Goal: Task Accomplishment & Management: Manage account settings

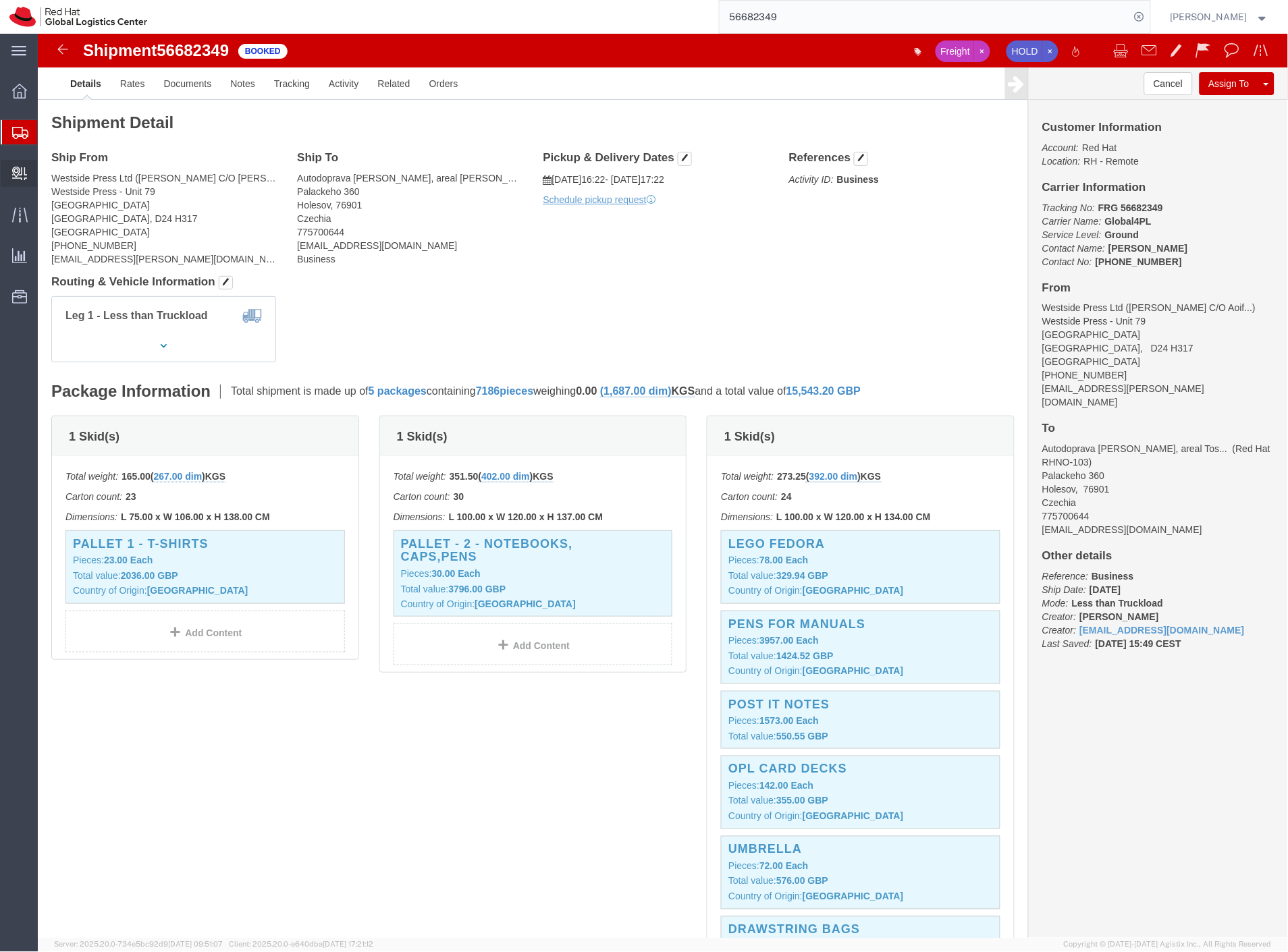
drag, startPoint x: 65, startPoint y: 193, endPoint x: 77, endPoint y: 185, distance: 14.4
click at [0, 0] on span "Create Delivery" at bounding box center [0, 0] width 0 height 0
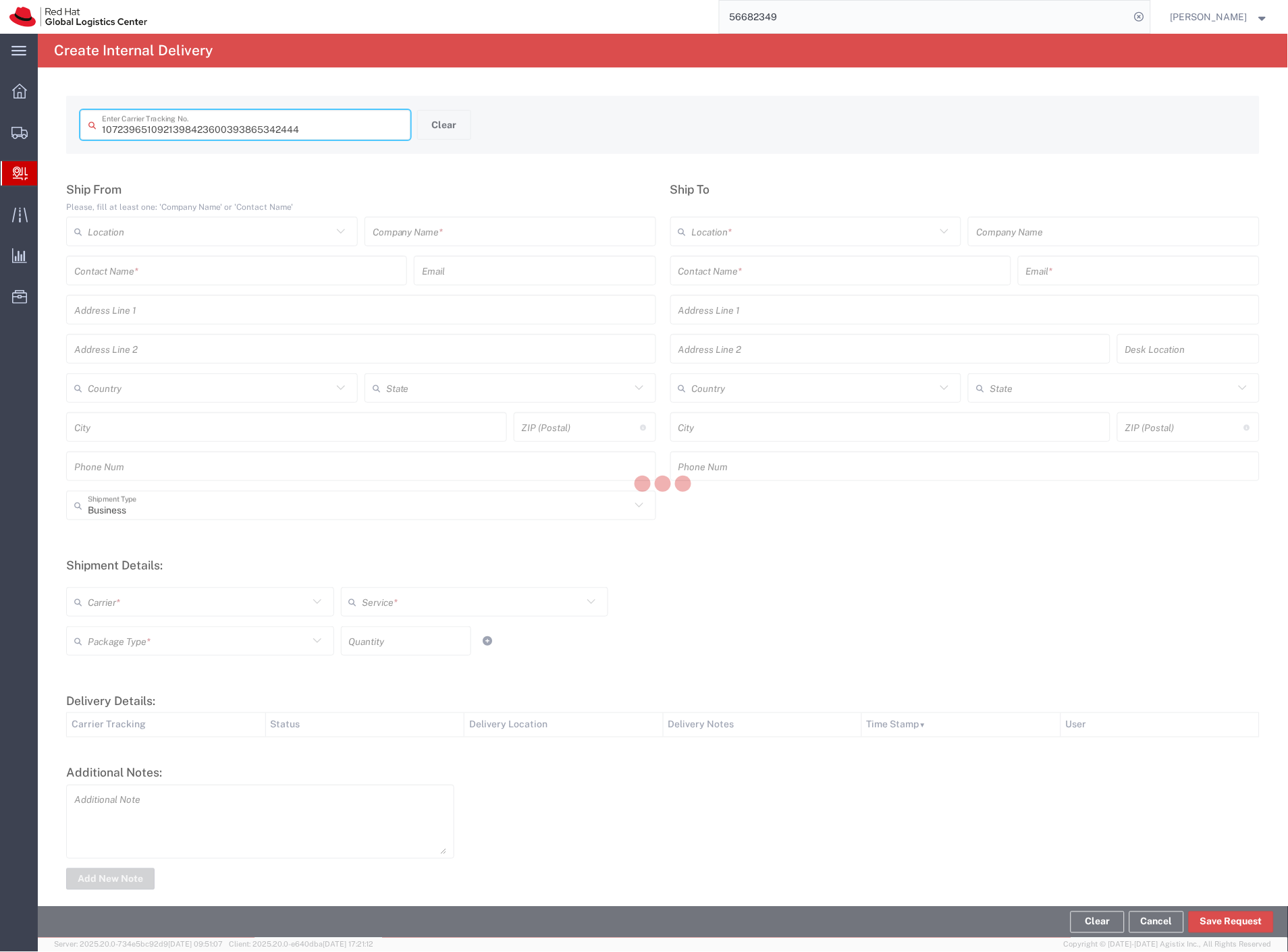
type input "393865342444"
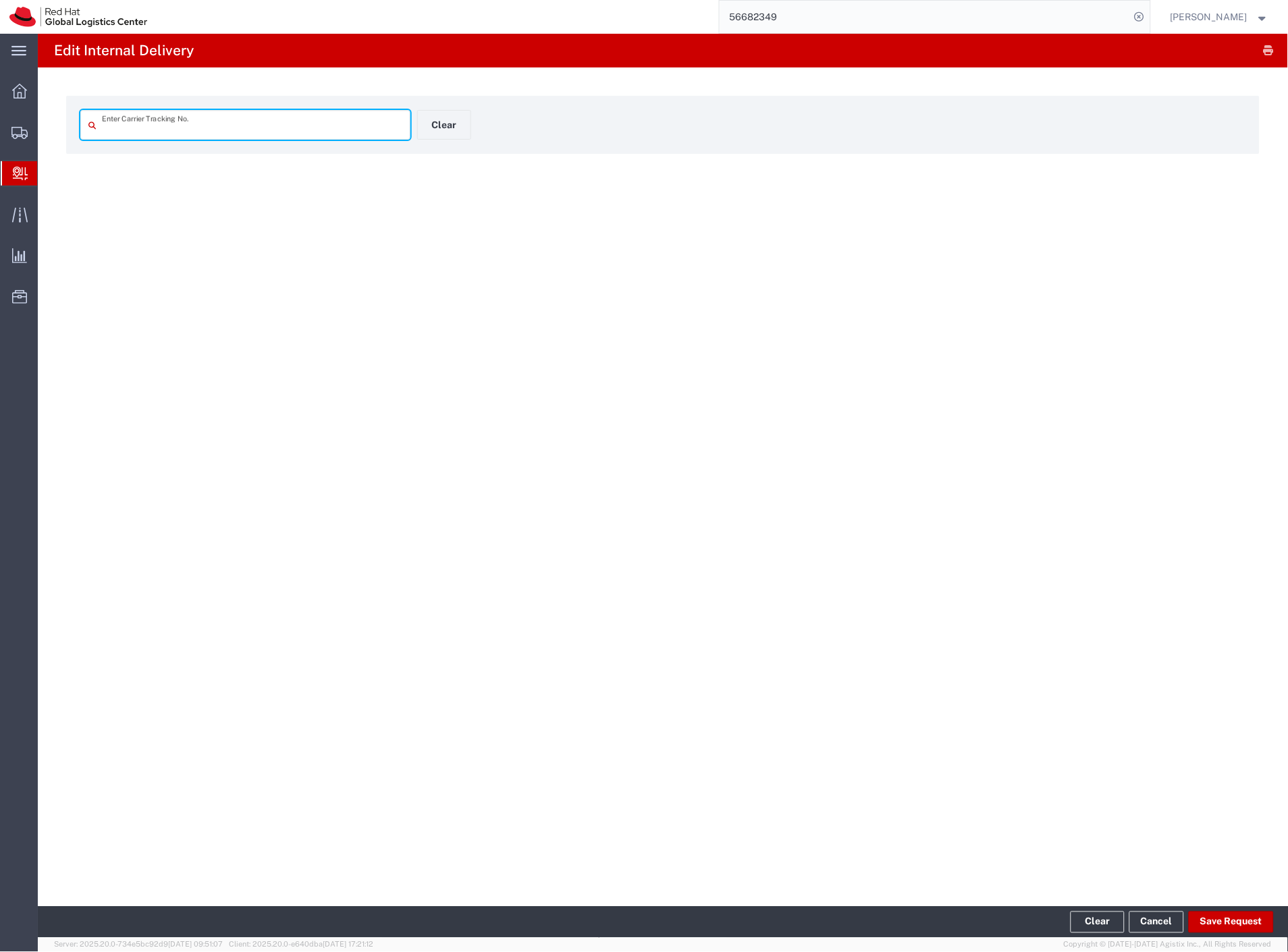
type input "393865342444"
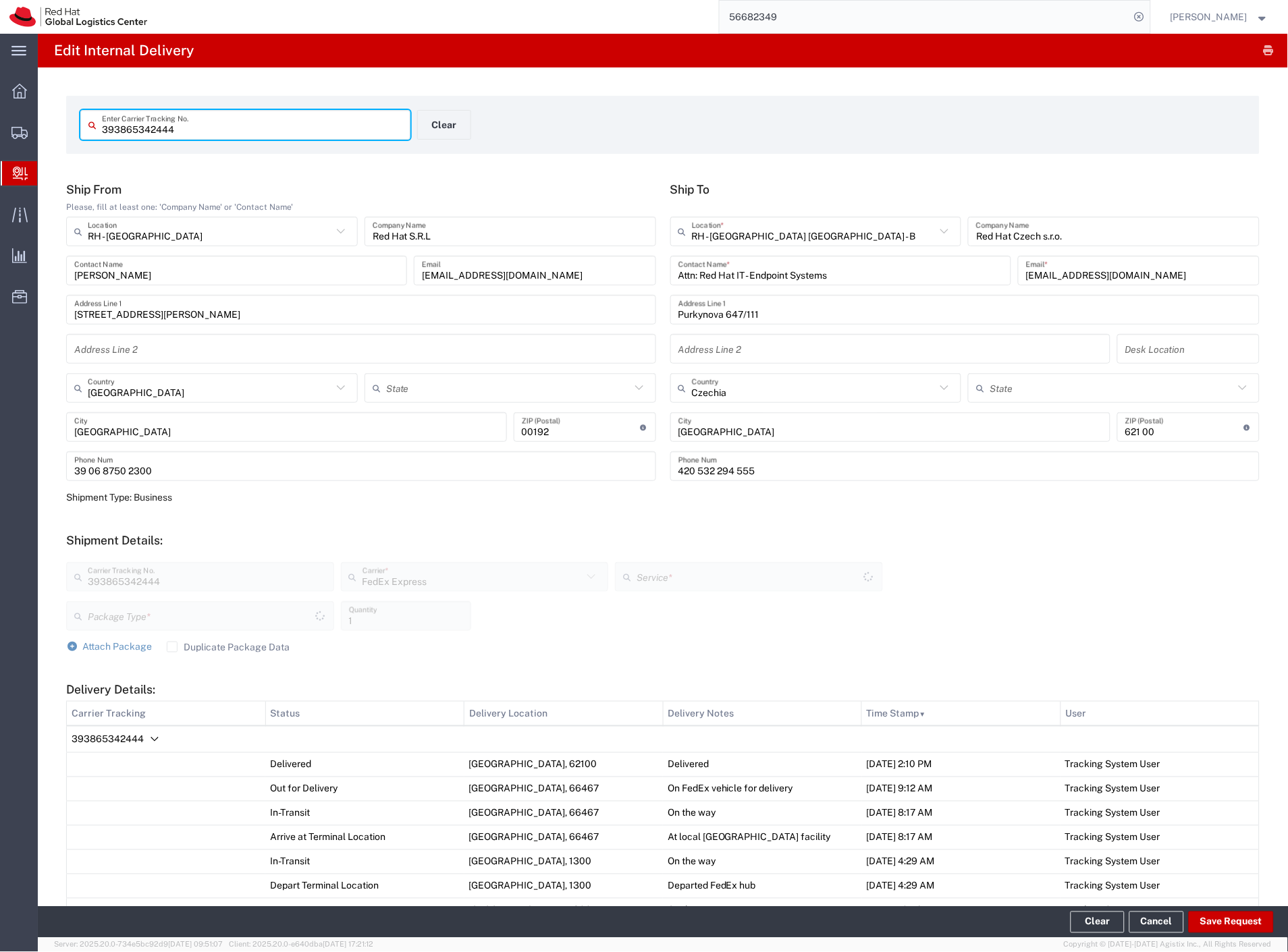
type input "Your Packaging"
type input "International Economy"
click at [1210, 925] on button "Save Request" at bounding box center [1231, 922] width 85 height 21
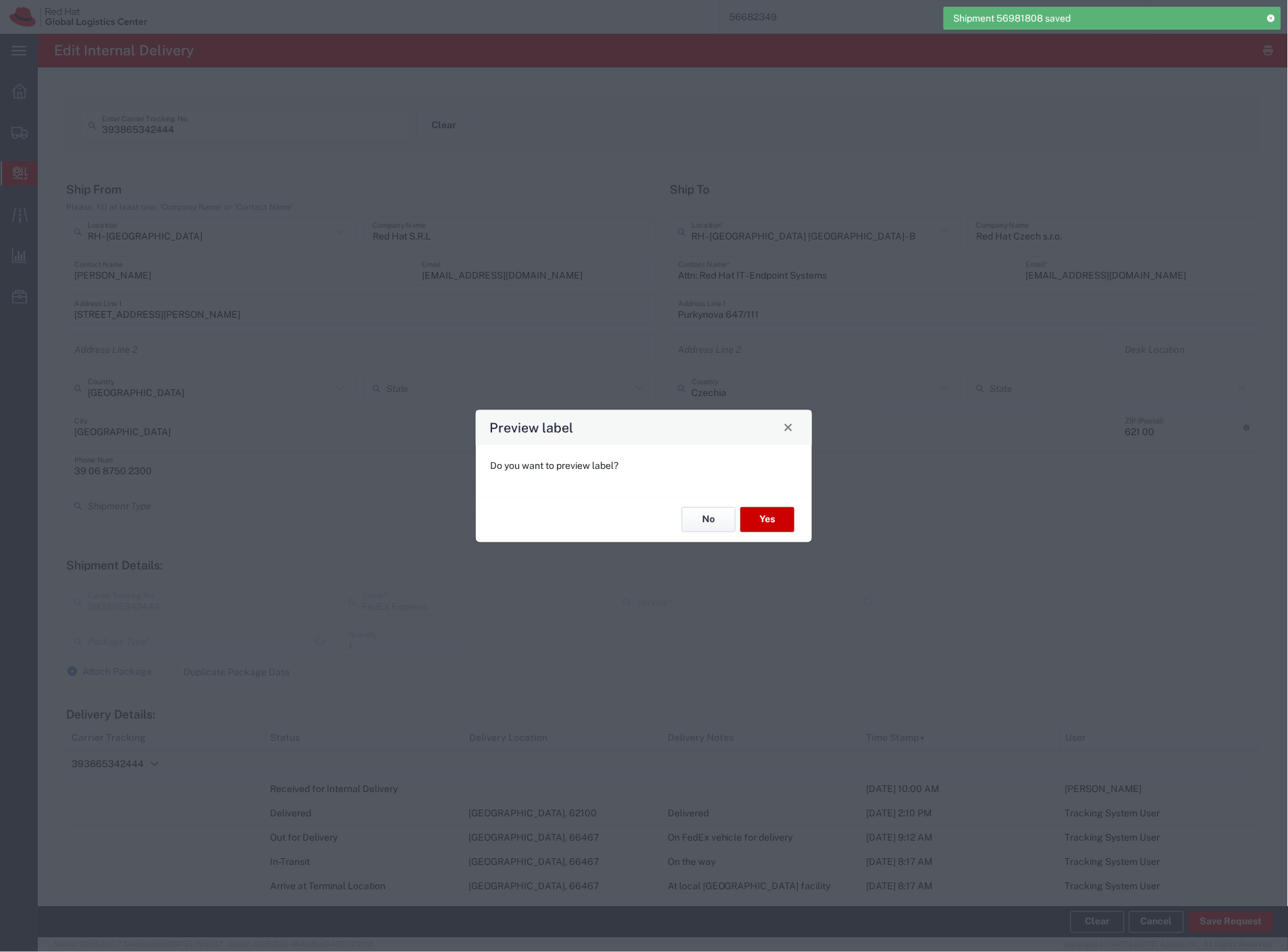
type input "Your Packaging"
type input "International Economy"
click at [697, 528] on button "No" at bounding box center [709, 520] width 54 height 25
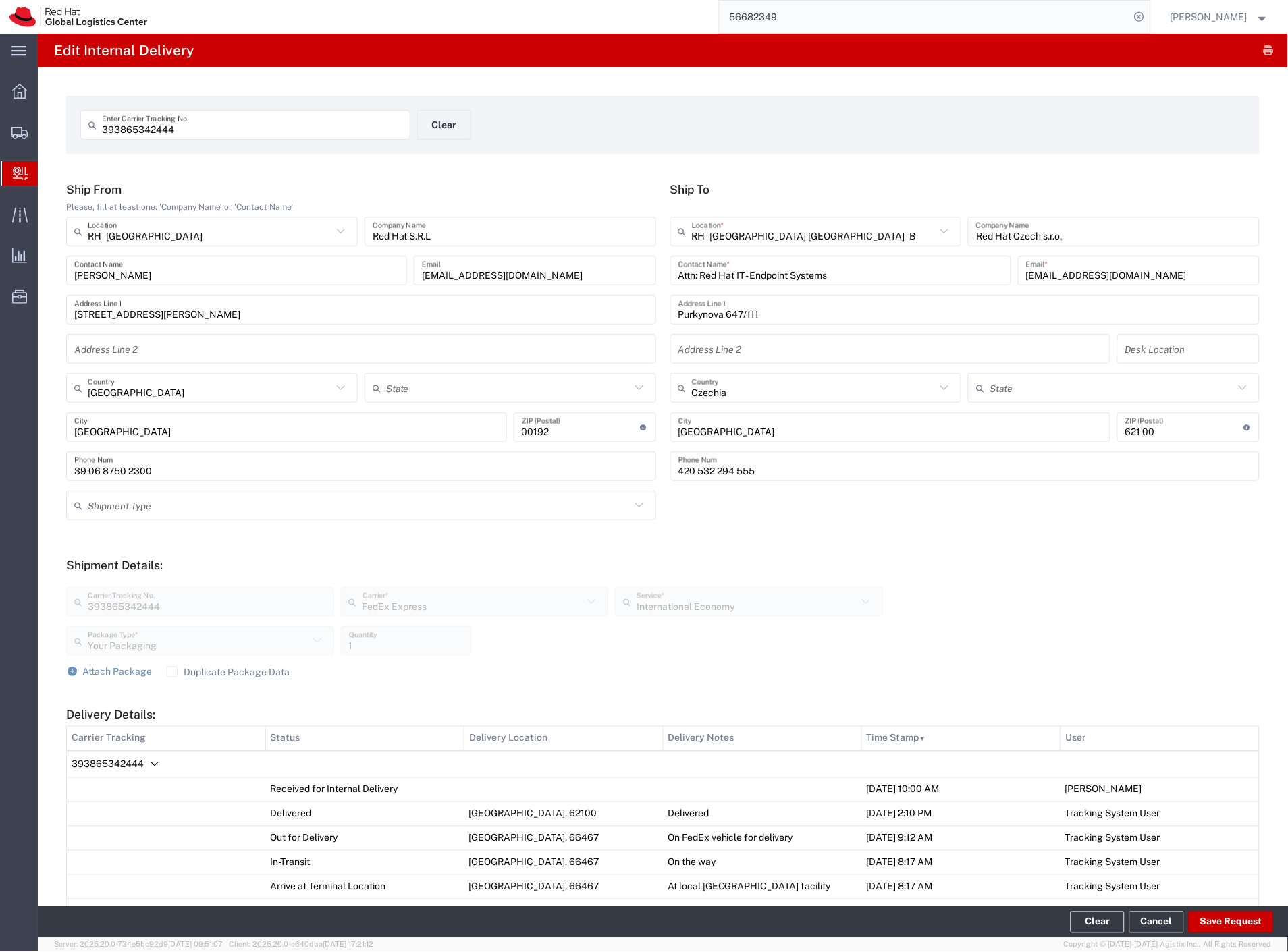
click at [142, 766] on span "393865342444" at bounding box center [108, 764] width 73 height 11
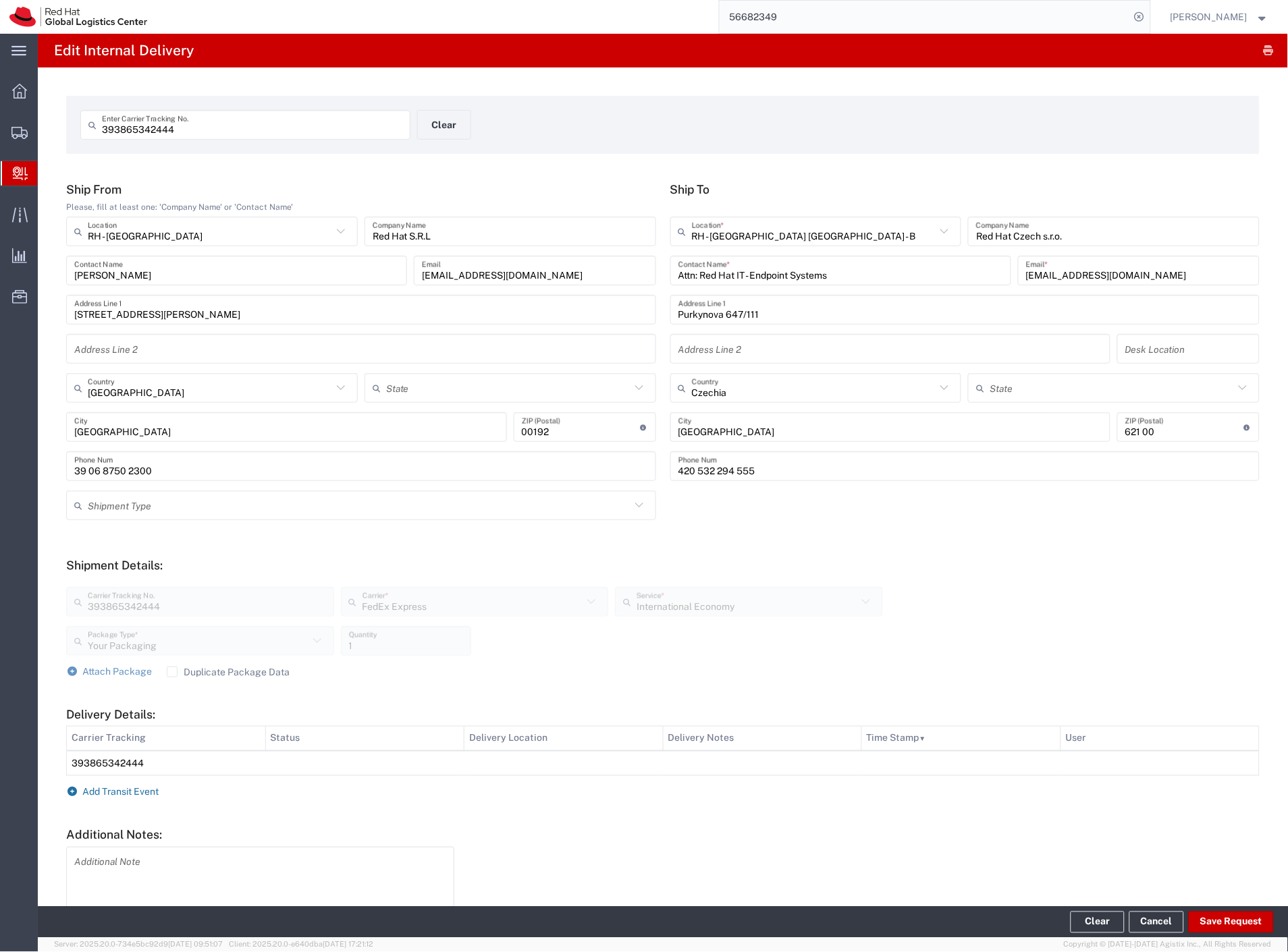
click at [137, 790] on span "Add Transit Event" at bounding box center [121, 793] width 76 height 11
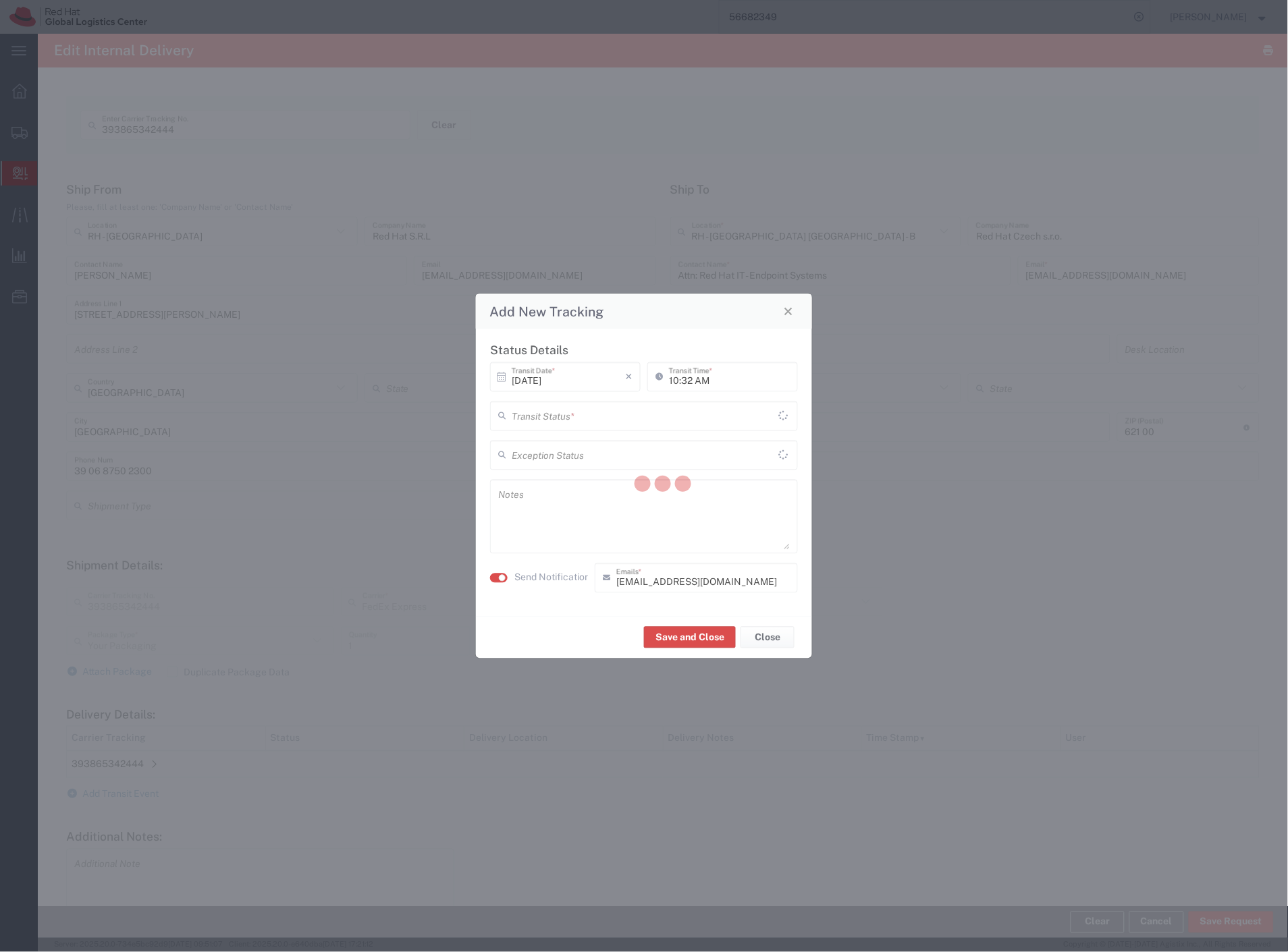
click at [549, 413] on div at bounding box center [664, 485] width 1251 height 904
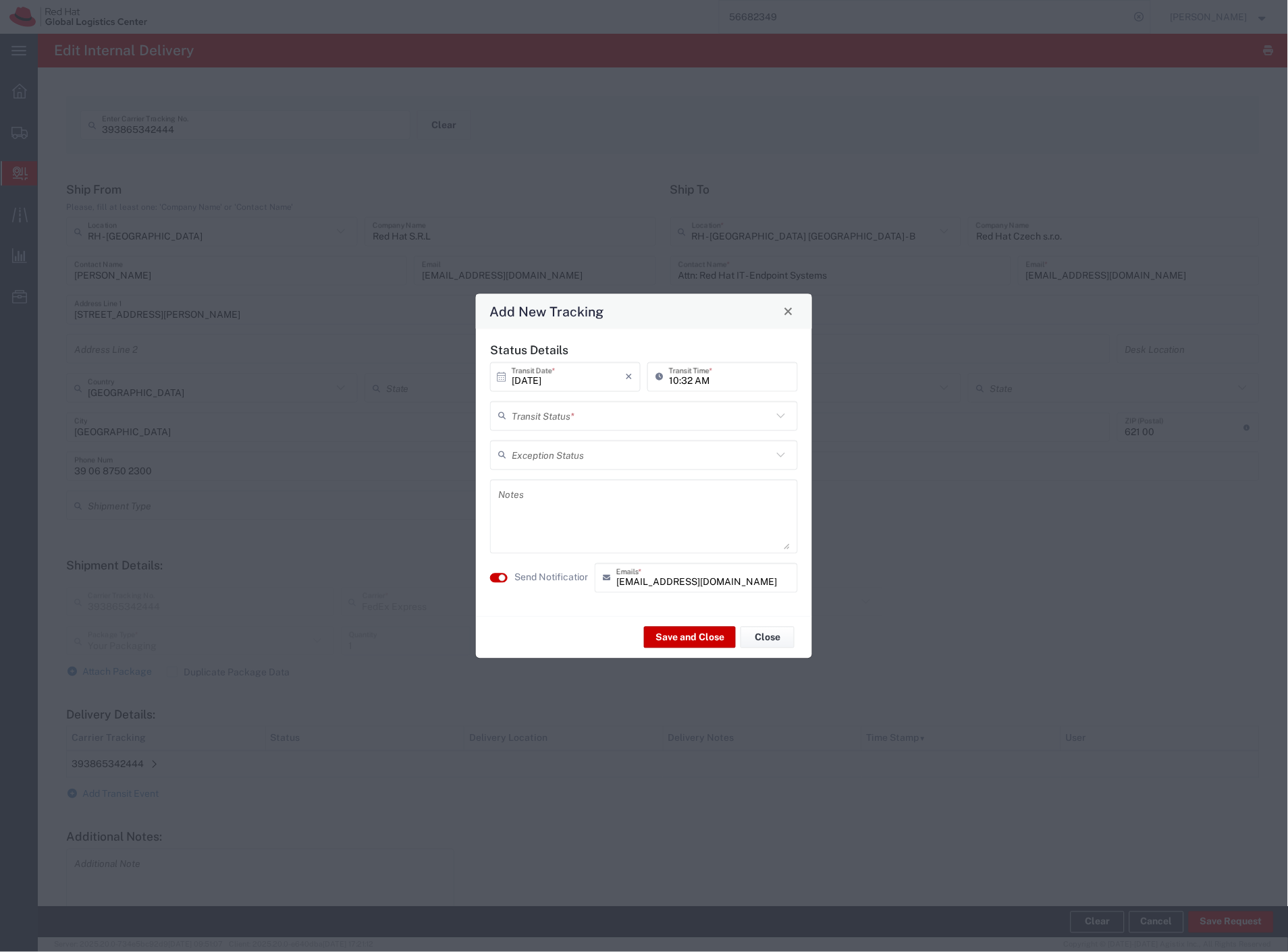
click at [548, 415] on input "text" at bounding box center [642, 415] width 261 height 23
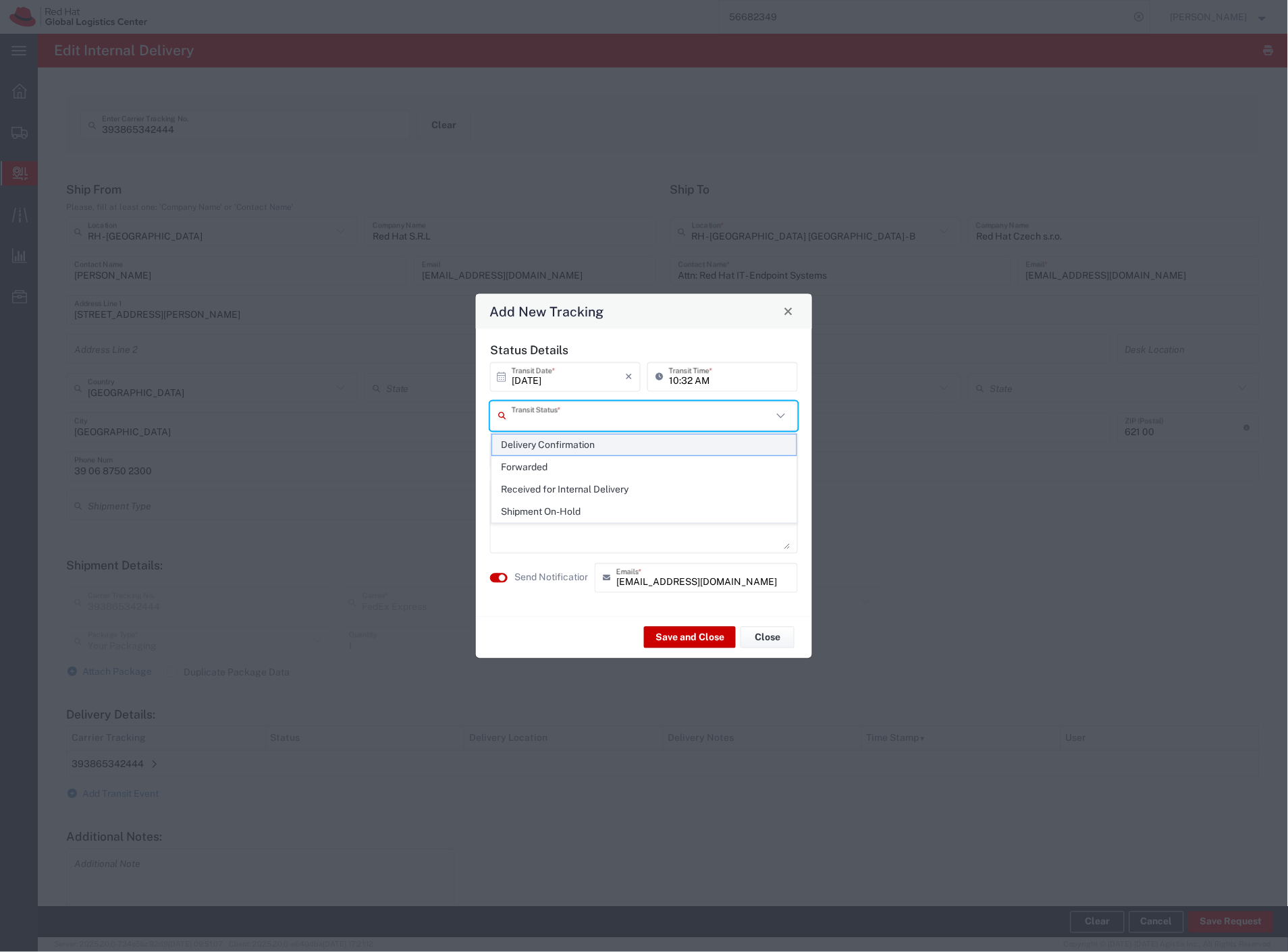
click at [538, 450] on span "Delivery Confirmation" at bounding box center [644, 445] width 305 height 20
type input "Delivery Confirmation"
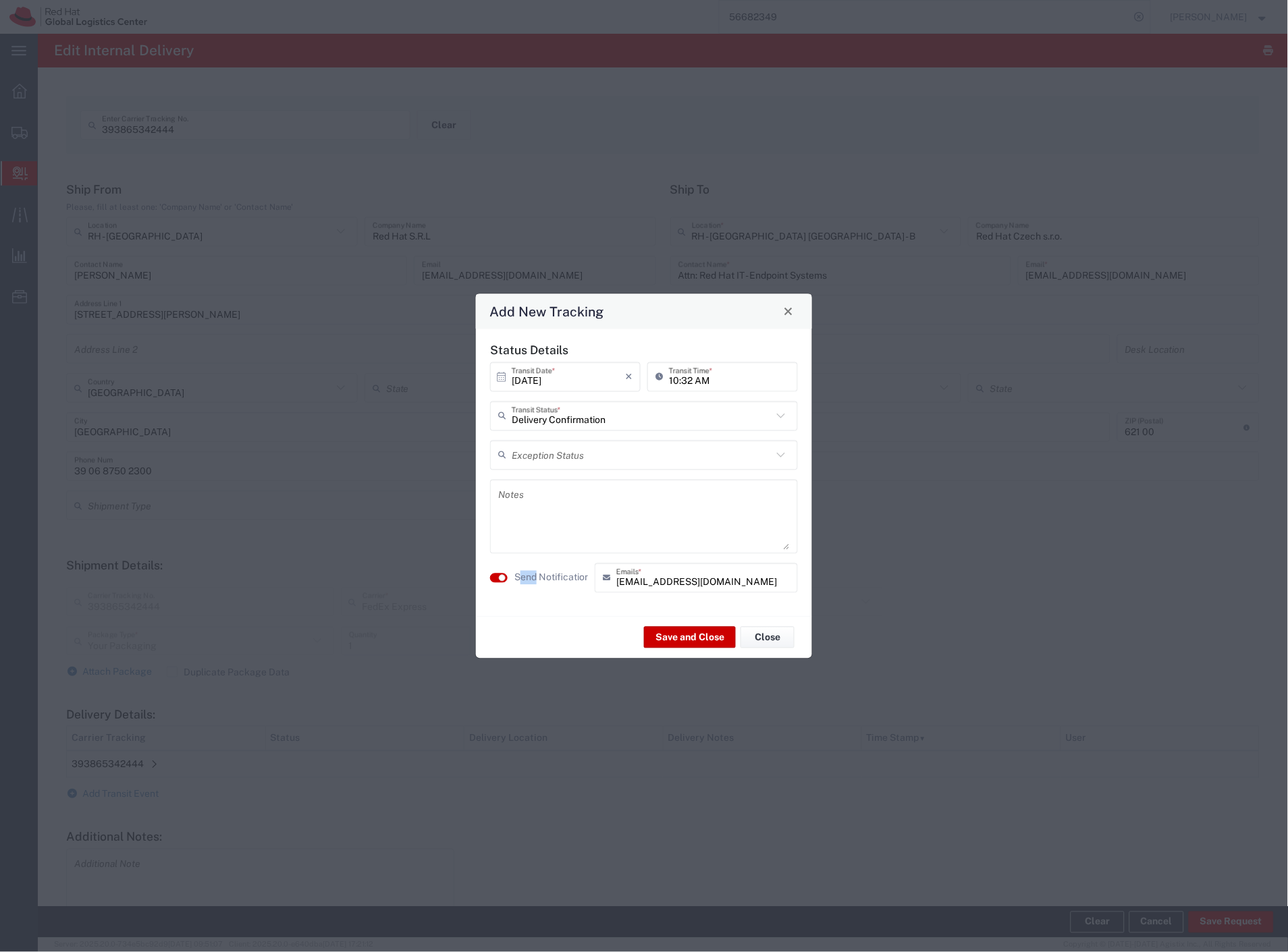
click at [529, 572] on label "Send Notification" at bounding box center [552, 578] width 75 height 14
click at [670, 643] on button "Save and Close" at bounding box center [690, 637] width 92 height 21
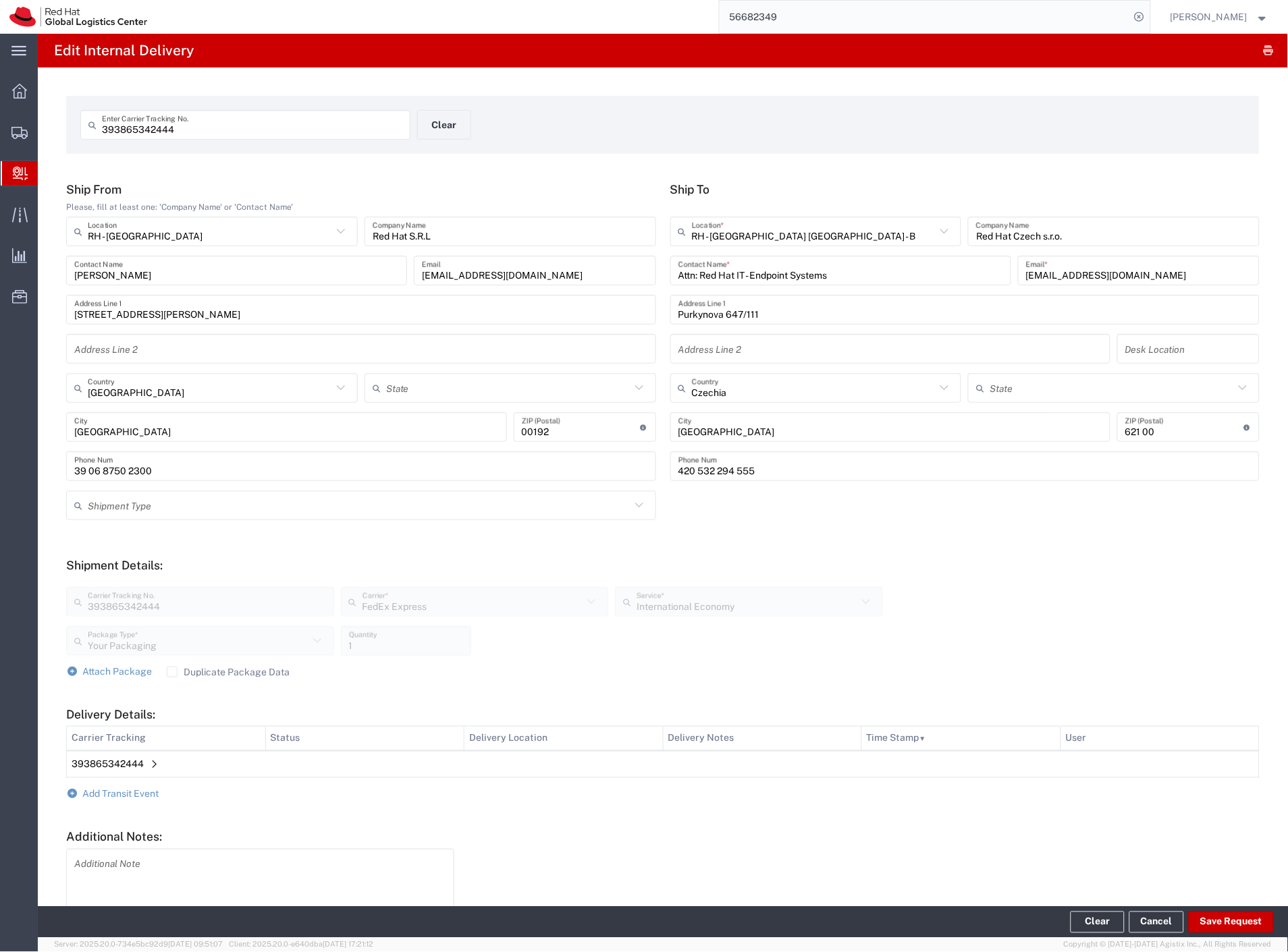
click at [48, 173] on span "Internal Delivery" at bounding box center [43, 173] width 11 height 27
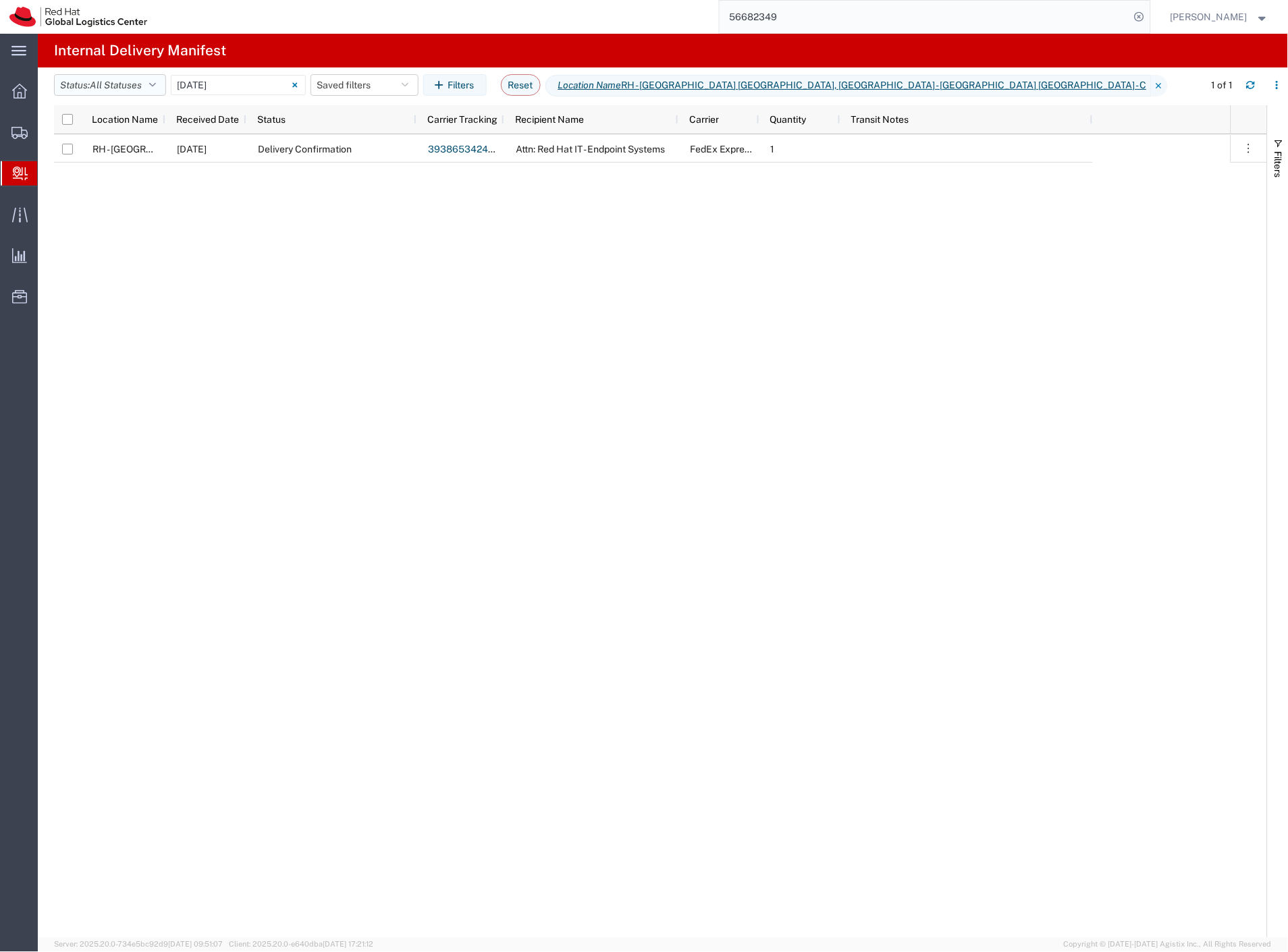
click at [129, 91] on button "Status: All Statuses" at bounding box center [110, 85] width 112 height 21
click at [131, 217] on span "Received for Internal Delivery" at bounding box center [133, 219] width 158 height 20
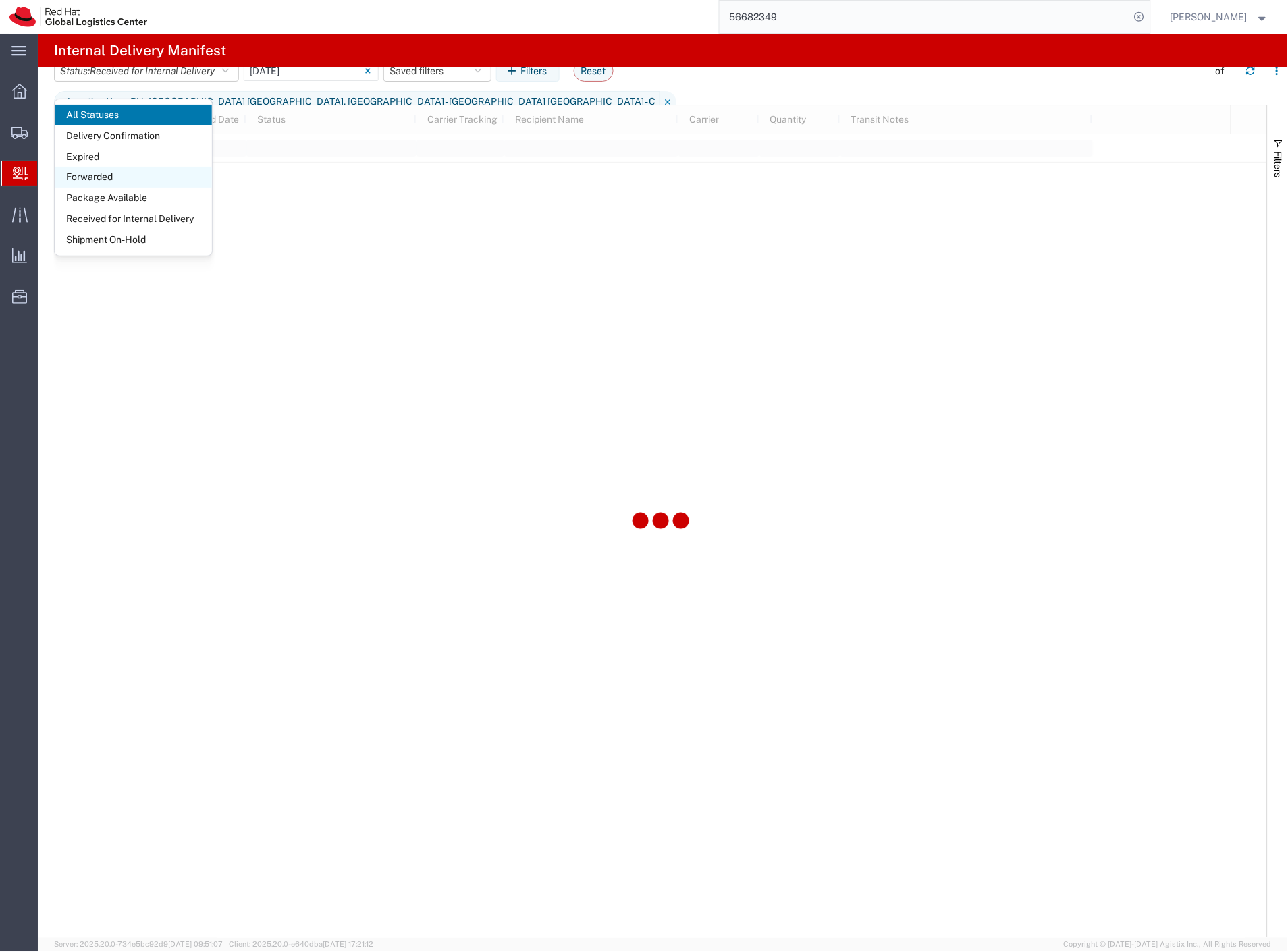
drag, startPoint x: 129, startPoint y: 238, endPoint x: 183, endPoint y: 175, distance: 83.0
click at [127, 238] on span "Shipment On-Hold" at bounding box center [133, 239] width 158 height 20
click at [355, 81] on input "[DATE] - [DATE]" at bounding box center [393, 71] width 135 height 20
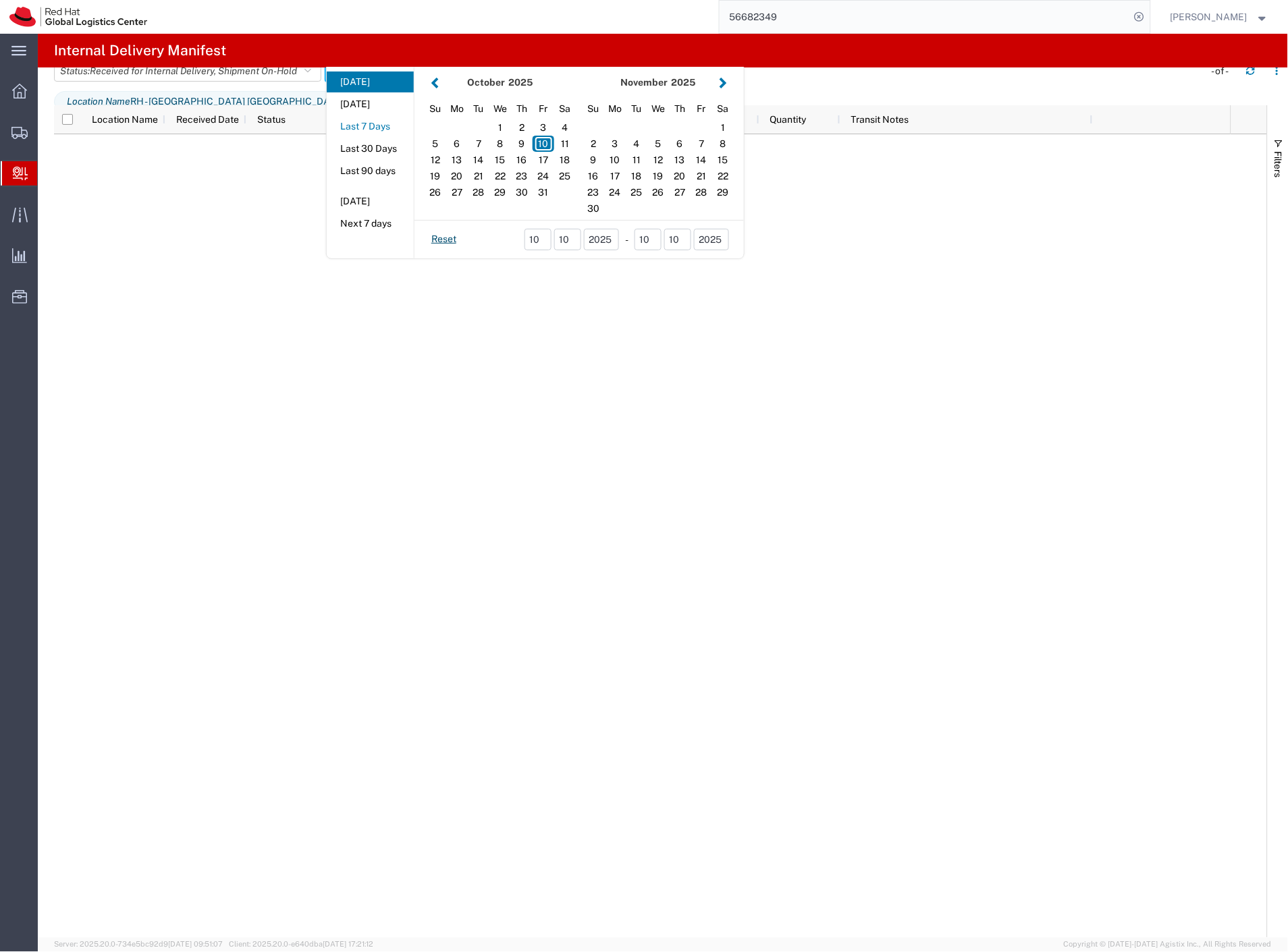
click at [382, 137] on button "Last 7 Days" at bounding box center [370, 127] width 87 height 20
type input "Last 7 Days"
type input "[DATE] - [DATE]"
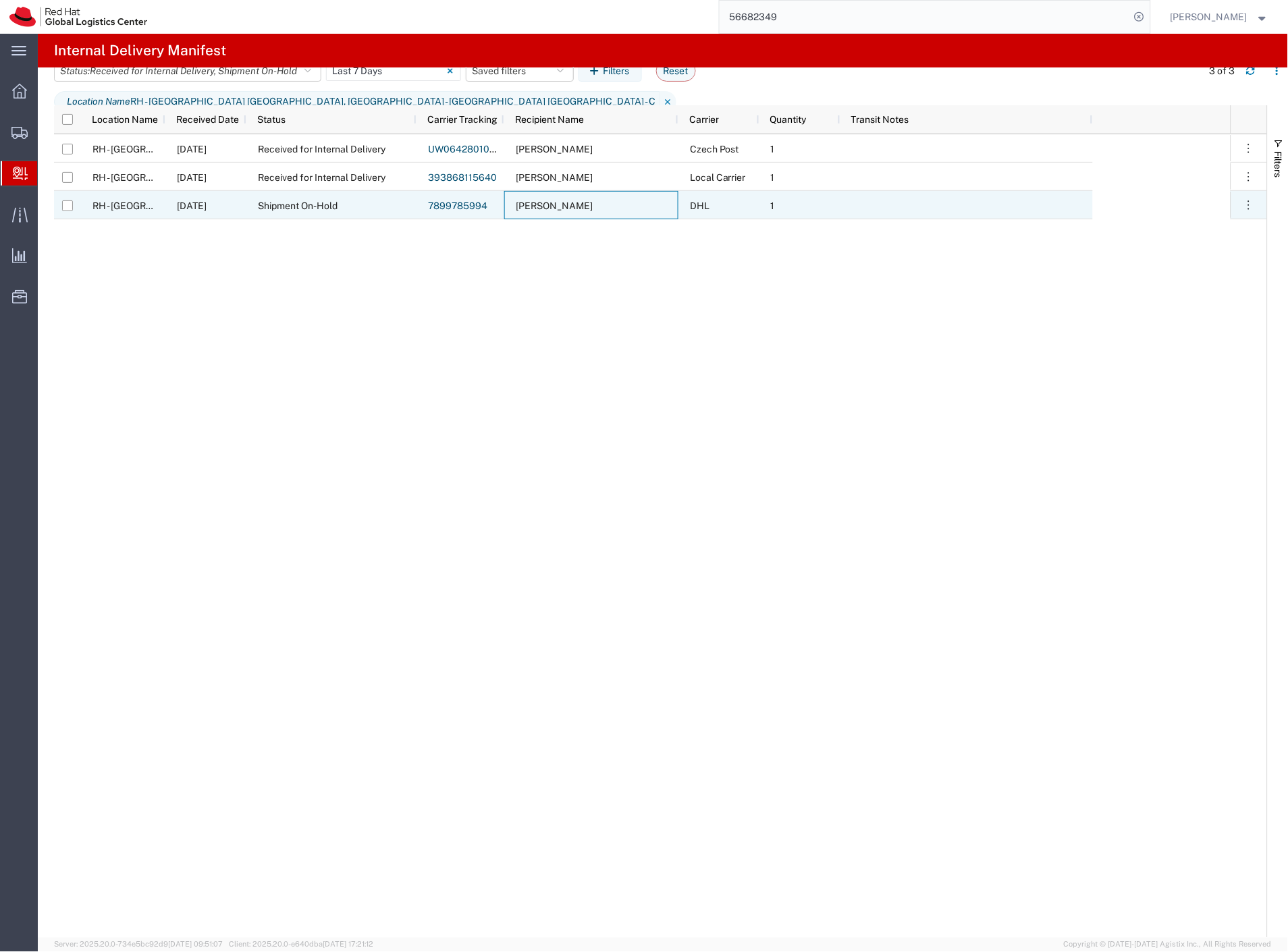
click at [663, 212] on div "[PERSON_NAME]" at bounding box center [591, 205] width 174 height 28
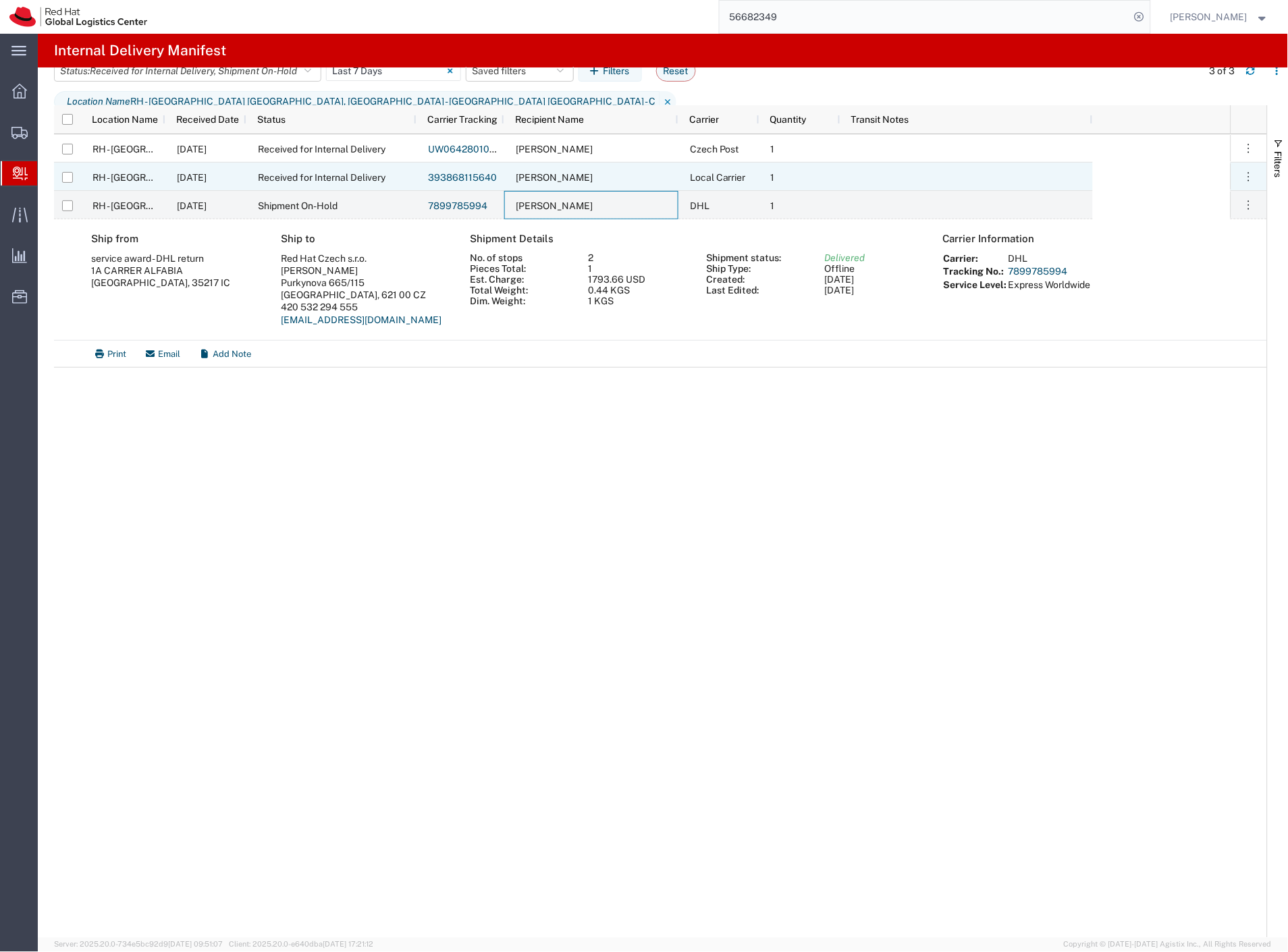
click at [649, 180] on div "[PERSON_NAME]" at bounding box center [591, 177] width 174 height 28
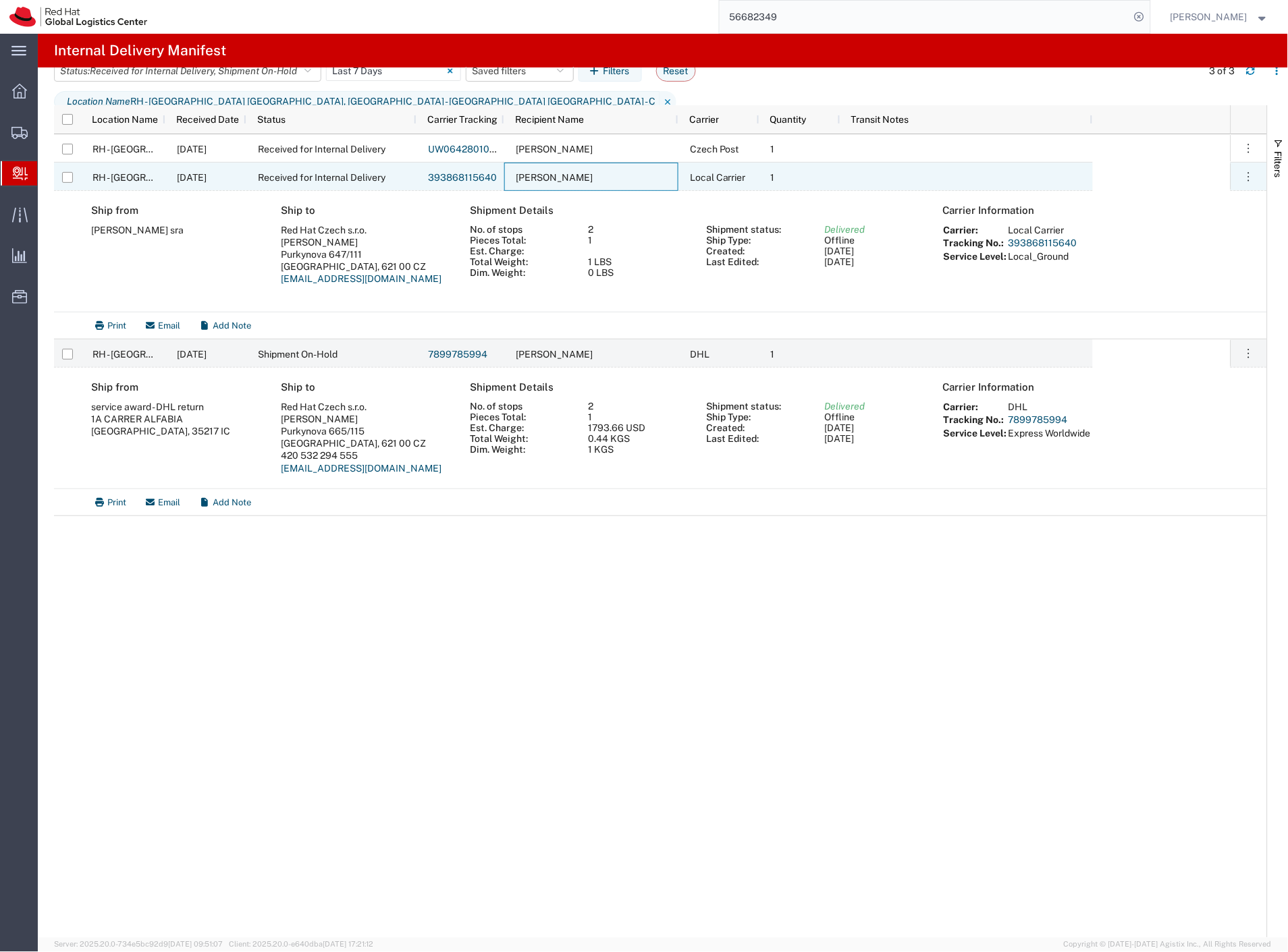
click at [67, 174] on input "Press Space to toggle row selection (unchecked)" at bounding box center [68, 178] width 11 height 11
checkbox input "true"
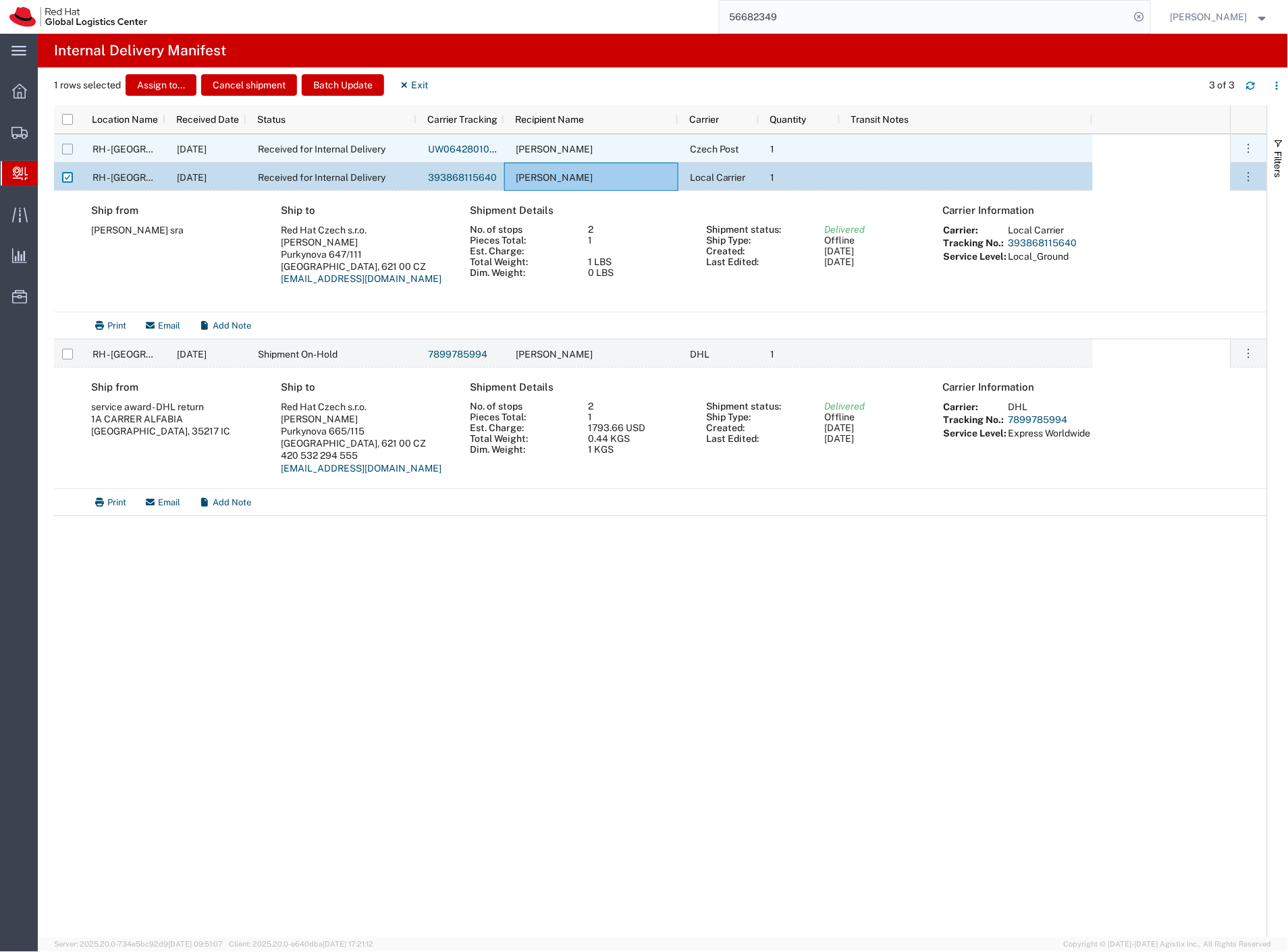
click at [70, 151] on input "Press Space to toggle row selection (unchecked)" at bounding box center [68, 149] width 11 height 11
checkbox input "true"
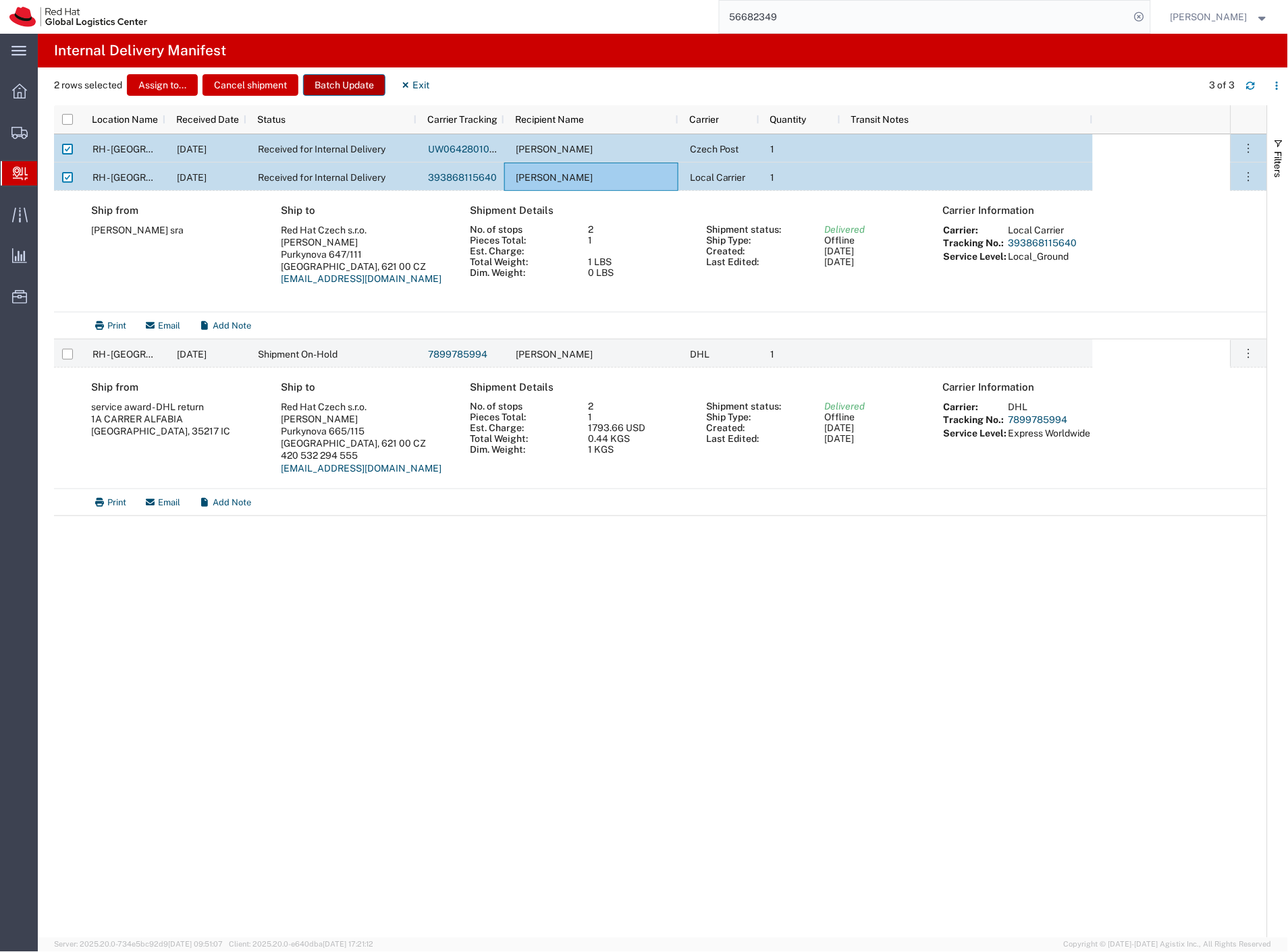
click at [317, 89] on button "Batch Update" at bounding box center [344, 85] width 82 height 21
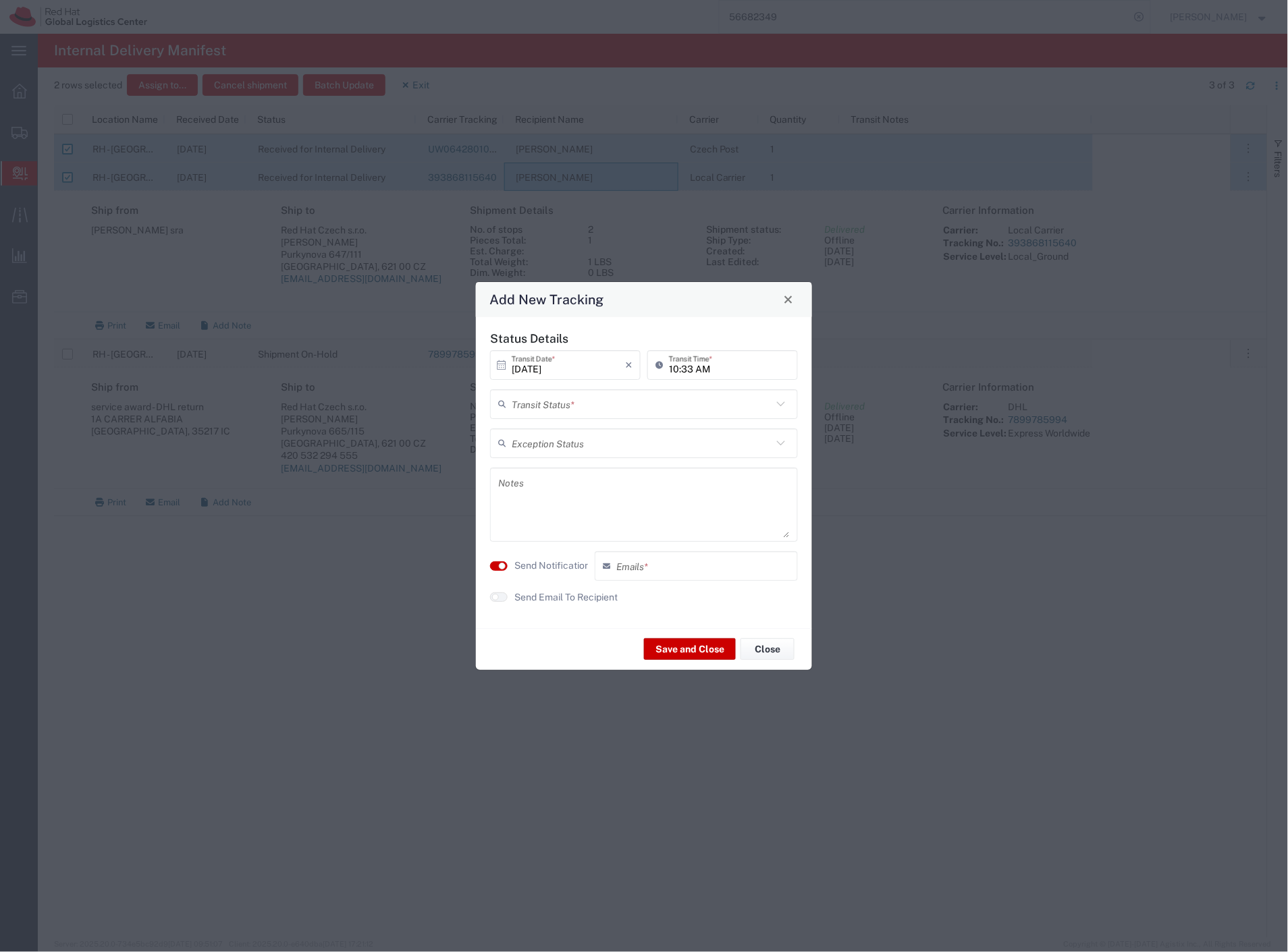
click at [584, 408] on input "text" at bounding box center [642, 403] width 261 height 23
click at [581, 432] on span "Delivery Confirmation" at bounding box center [644, 433] width 305 height 20
type input "Delivery Confirmation"
click at [569, 489] on textarea at bounding box center [644, 504] width 292 height 66
type textarea "folders hr"
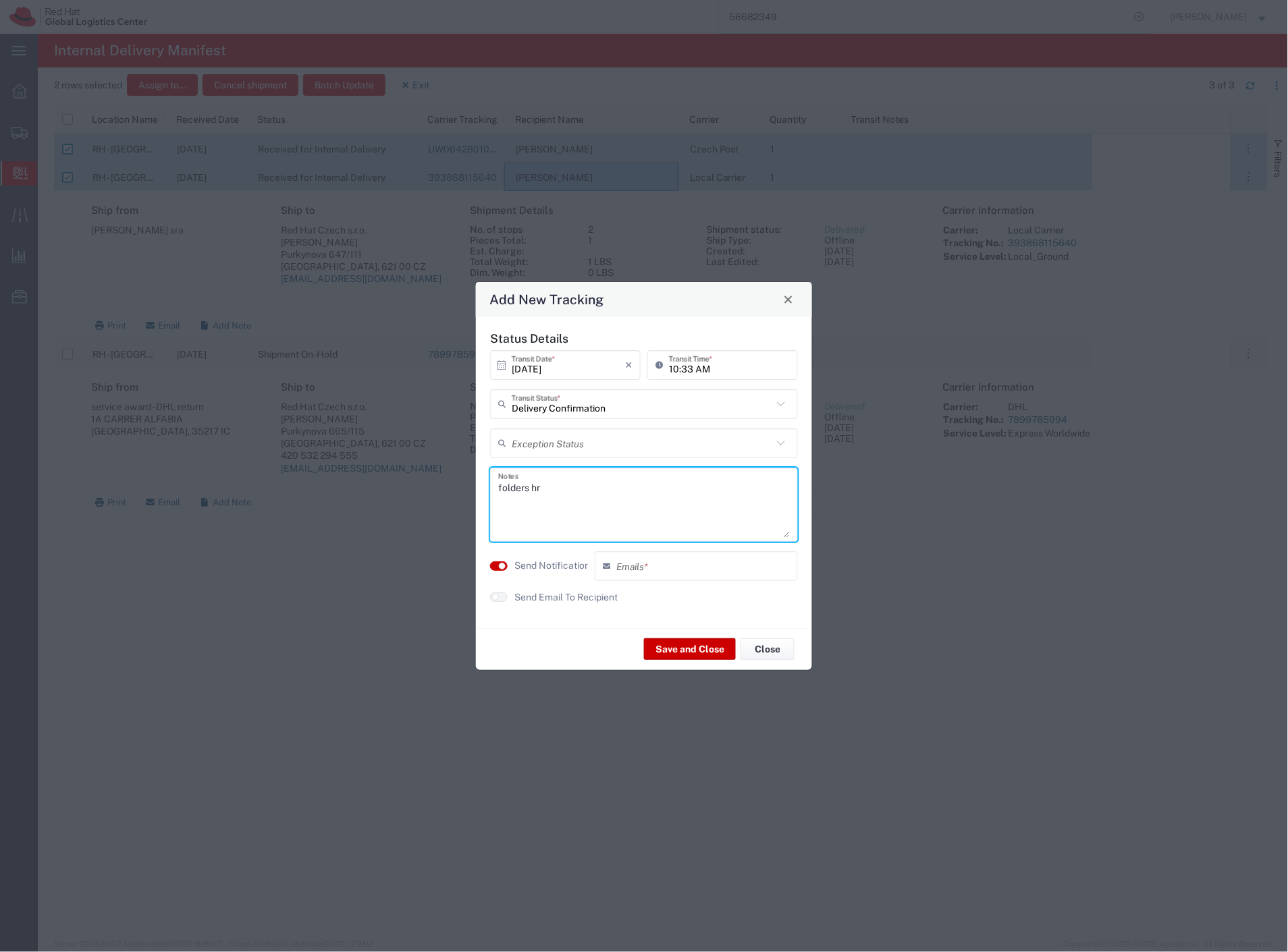
click at [561, 560] on label "Send Notification" at bounding box center [552, 565] width 75 height 14
click at [703, 650] on button "Save and Close" at bounding box center [690, 648] width 92 height 21
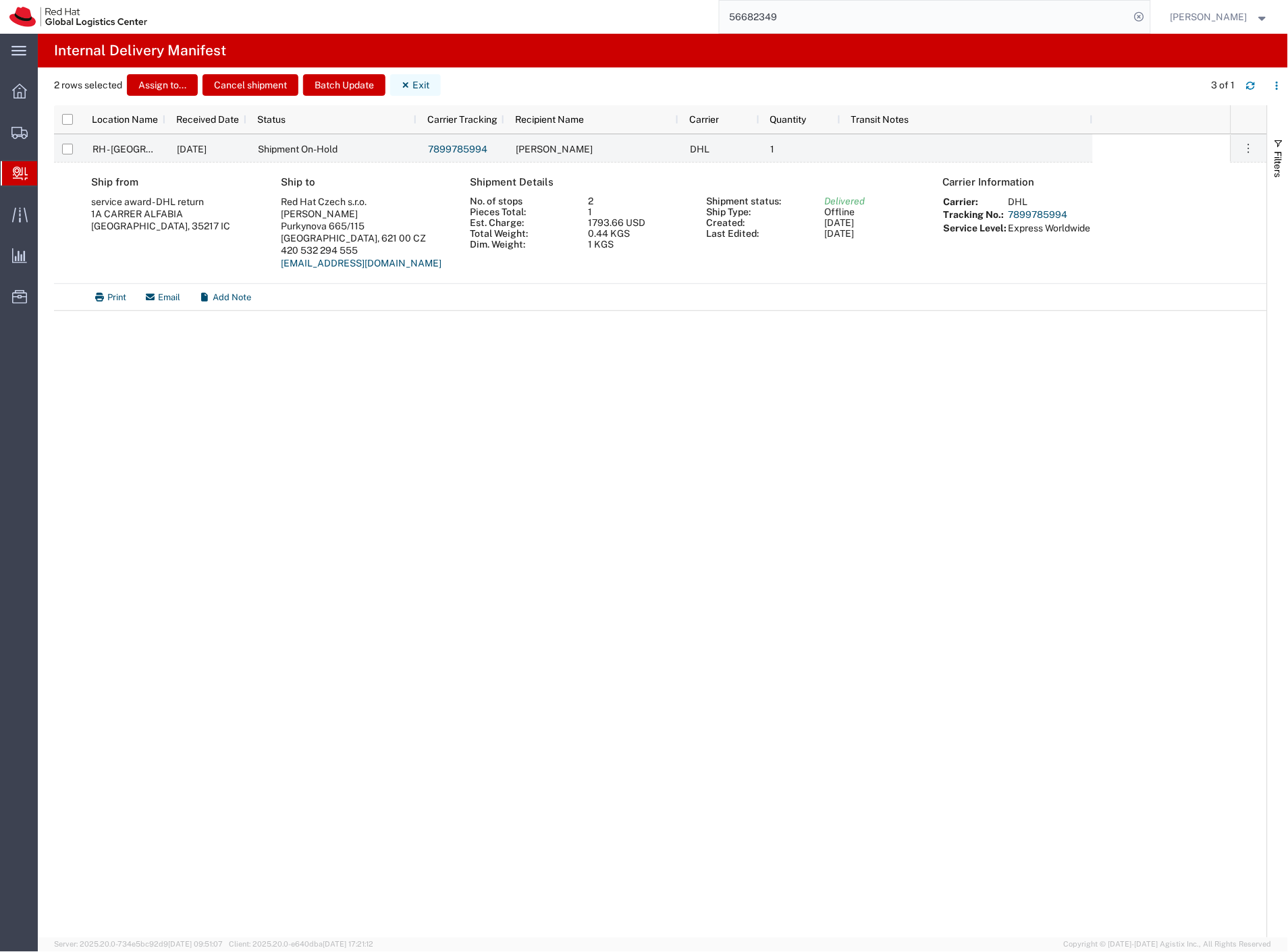
click at [421, 88] on button "Exit" at bounding box center [416, 85] width 50 height 21
